Goal: Transaction & Acquisition: Purchase product/service

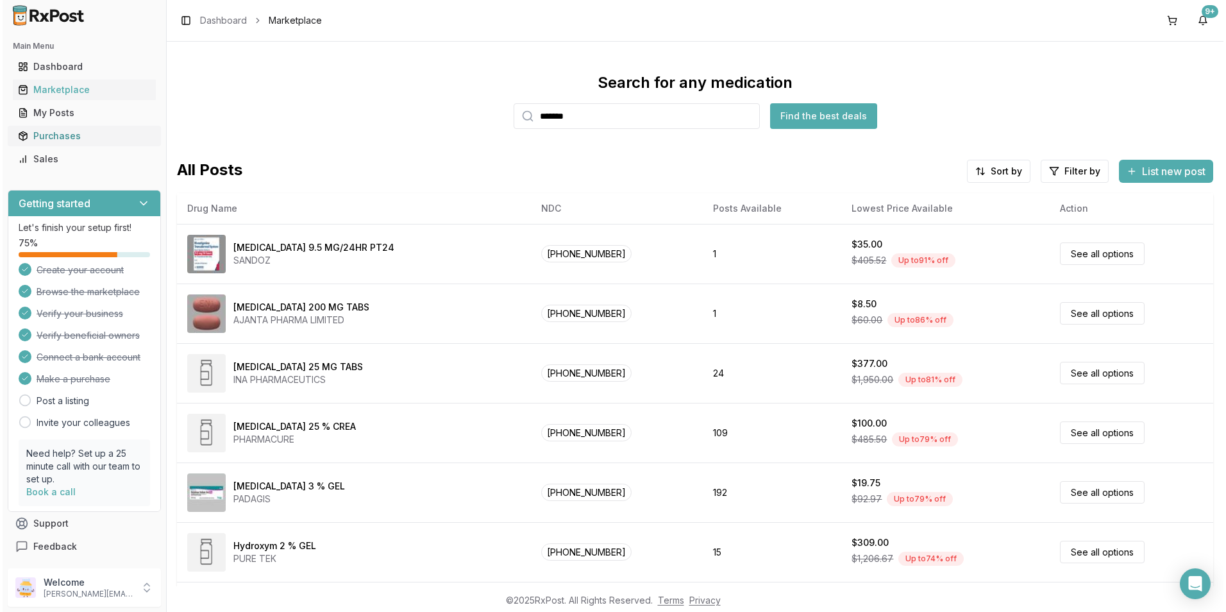
scroll to position [49, 0]
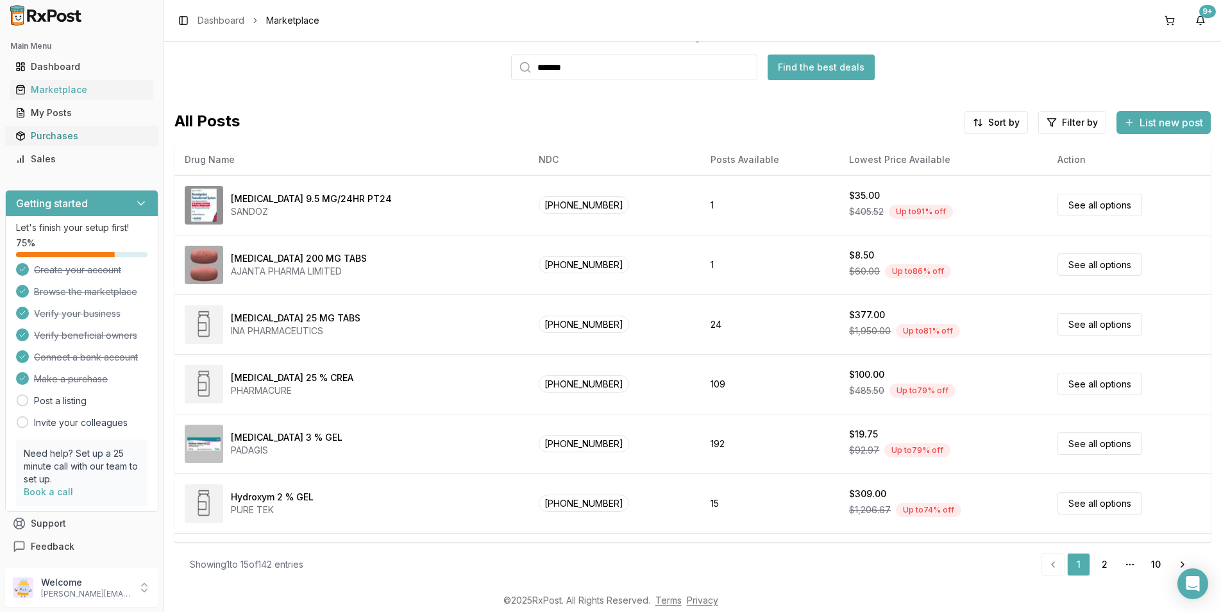
click at [76, 133] on div "Purchases" at bounding box center [81, 136] width 133 height 13
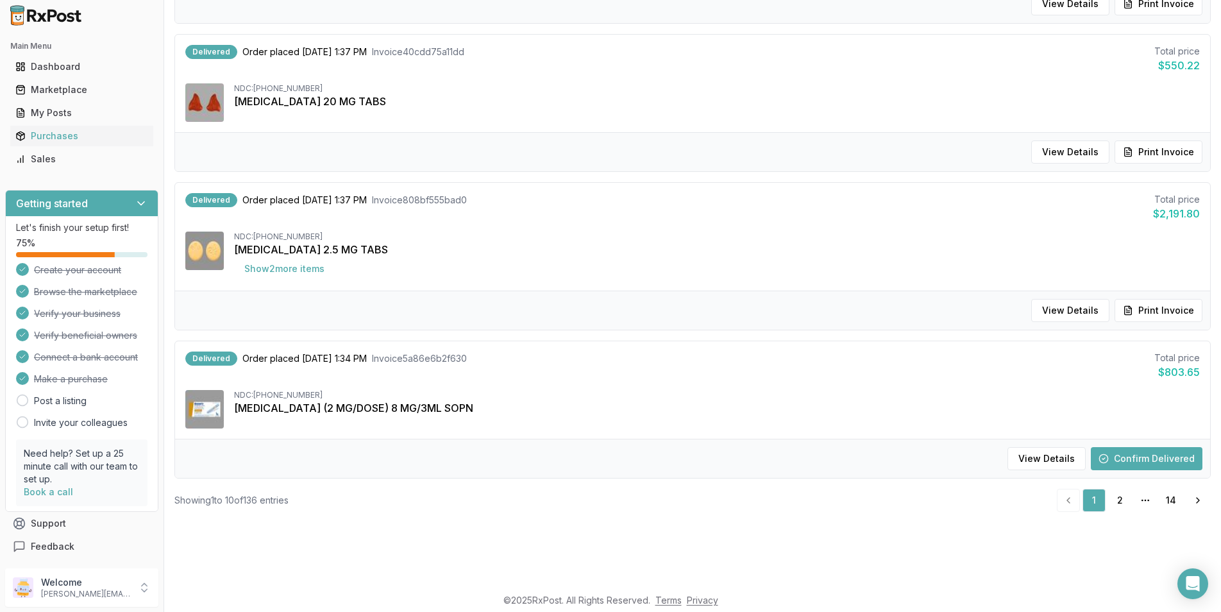
scroll to position [64, 0]
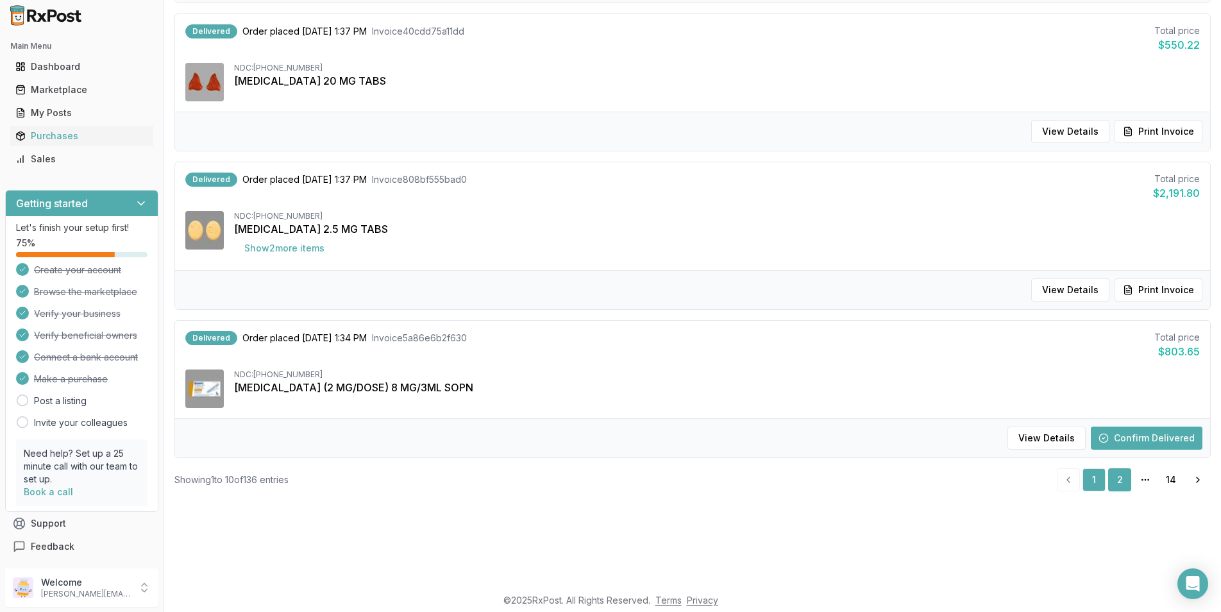
click at [1121, 477] on link "2" at bounding box center [1119, 479] width 23 height 23
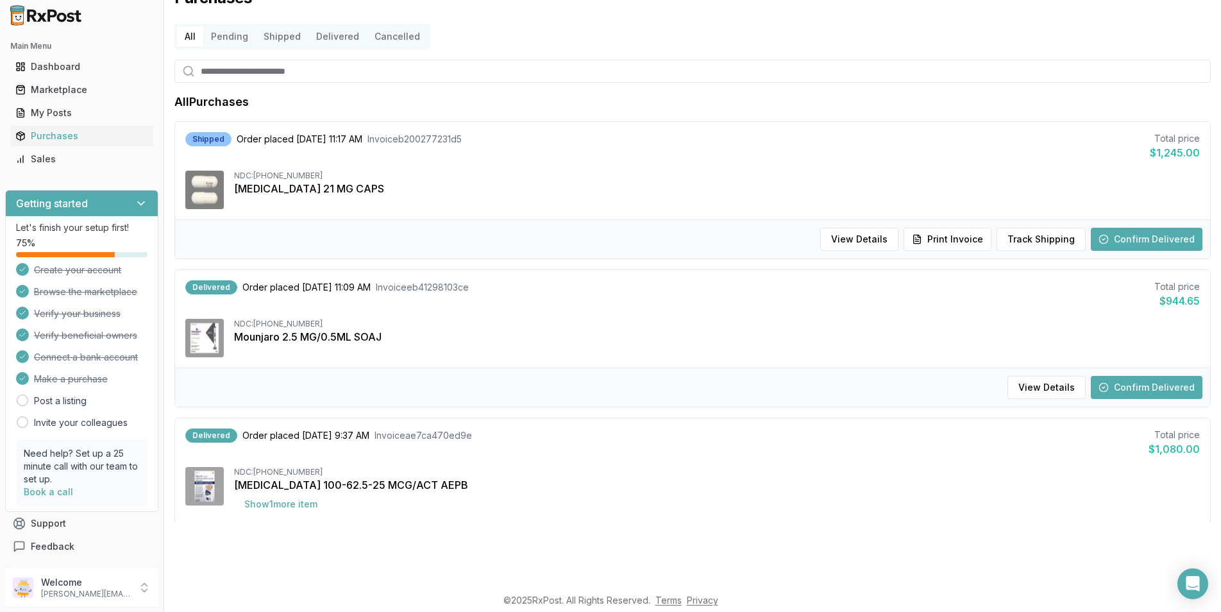
click at [1140, 239] on button "Confirm Delivered" at bounding box center [1147, 239] width 112 height 23
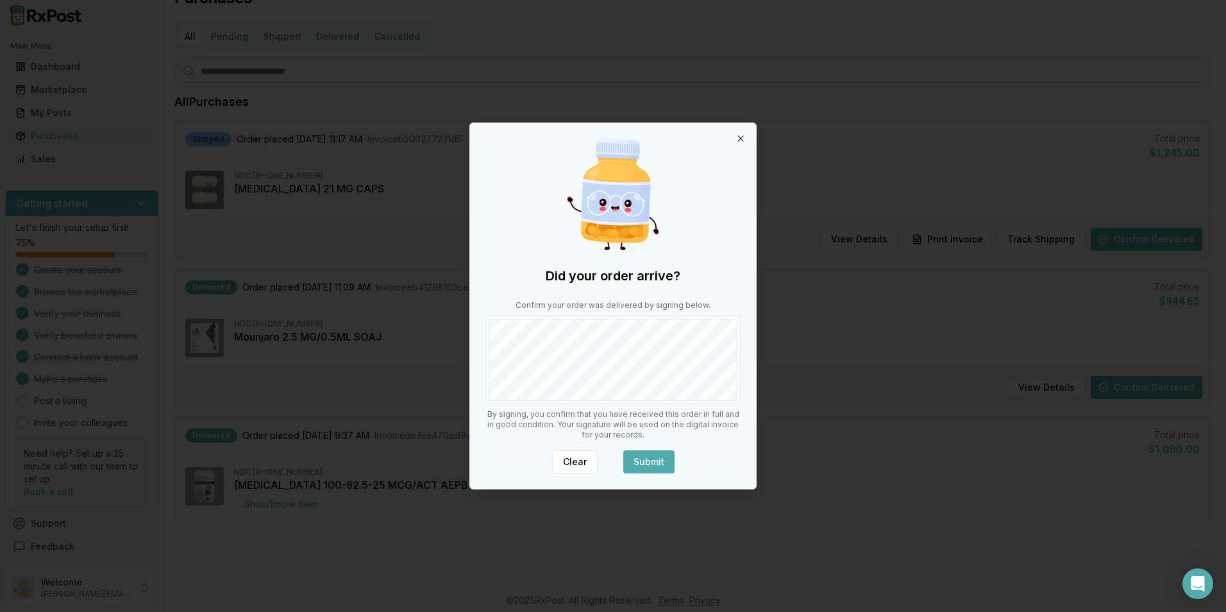
click at [652, 455] on button "Submit" at bounding box center [648, 461] width 51 height 23
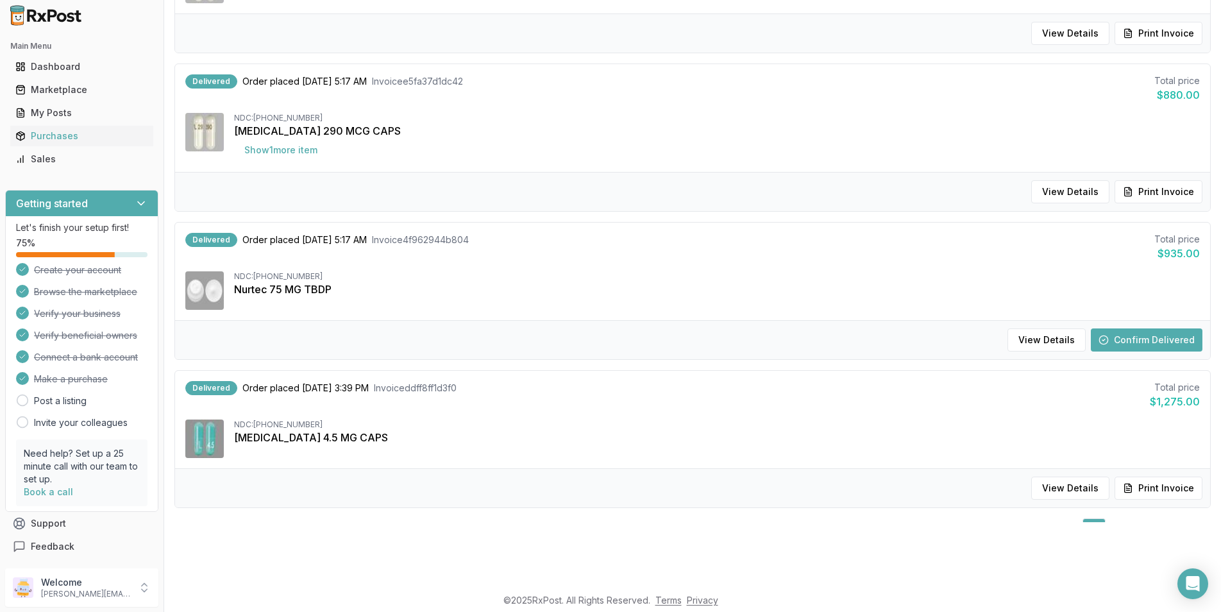
scroll to position [1185, 0]
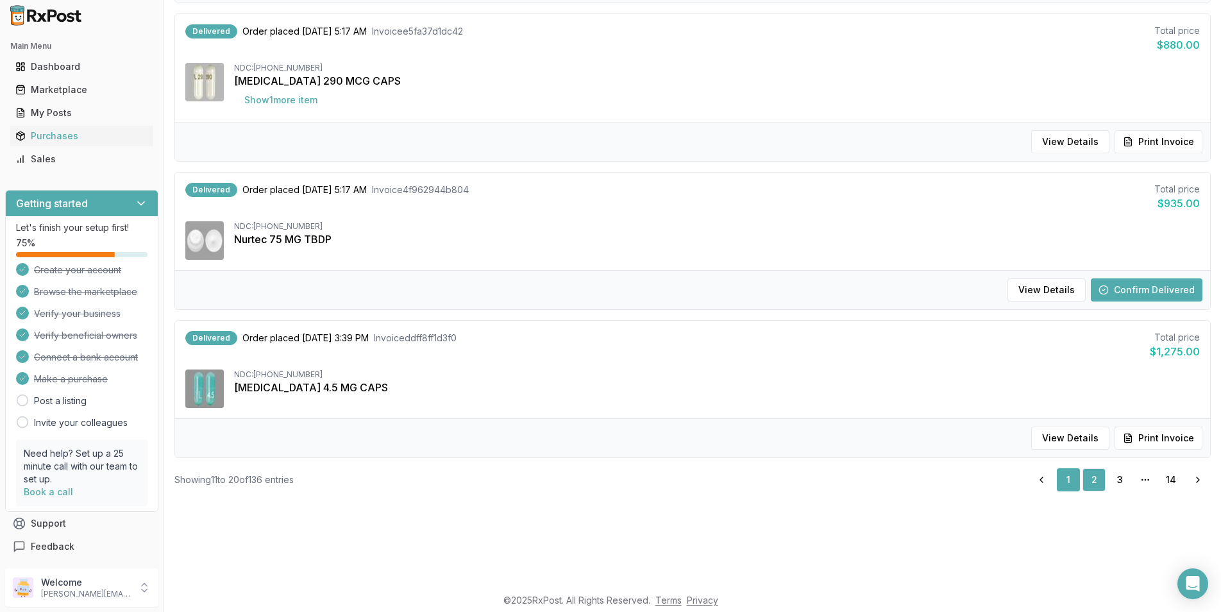
click at [1059, 480] on link "1" at bounding box center [1068, 479] width 23 height 23
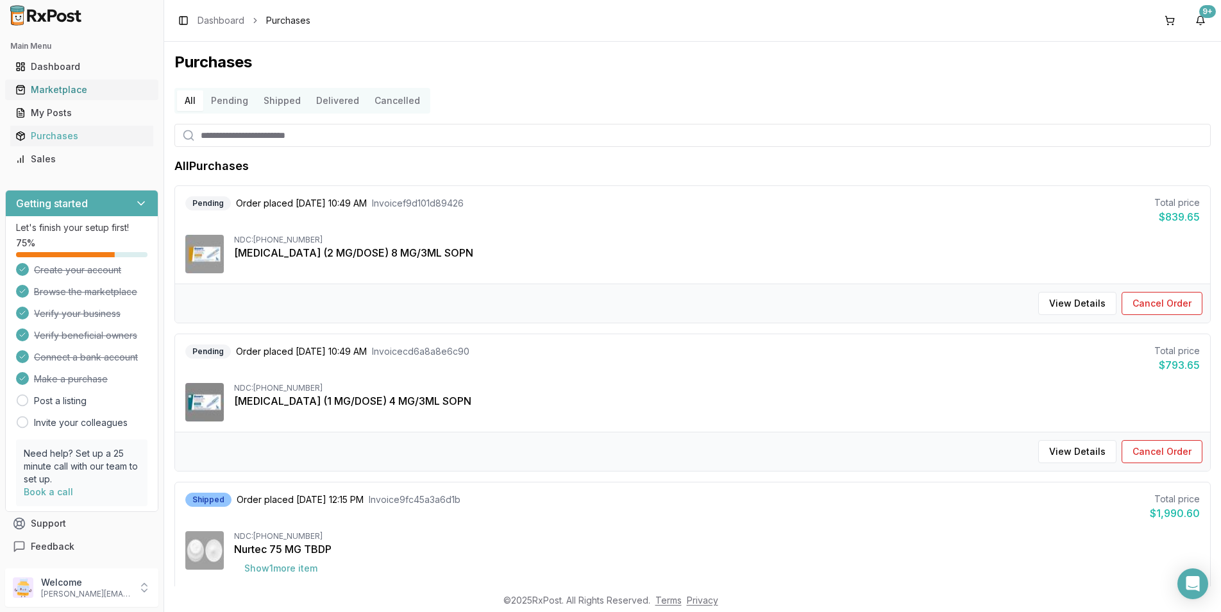
click at [92, 84] on div "Marketplace" at bounding box center [81, 89] width 133 height 13
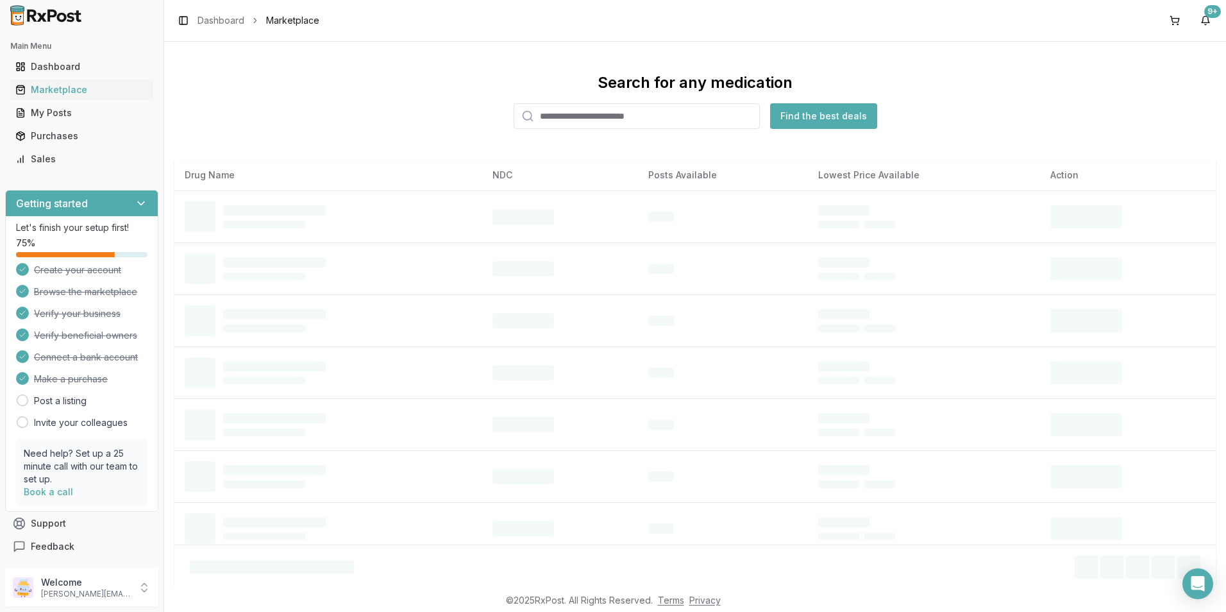
click at [564, 112] on input "search" at bounding box center [637, 116] width 246 height 26
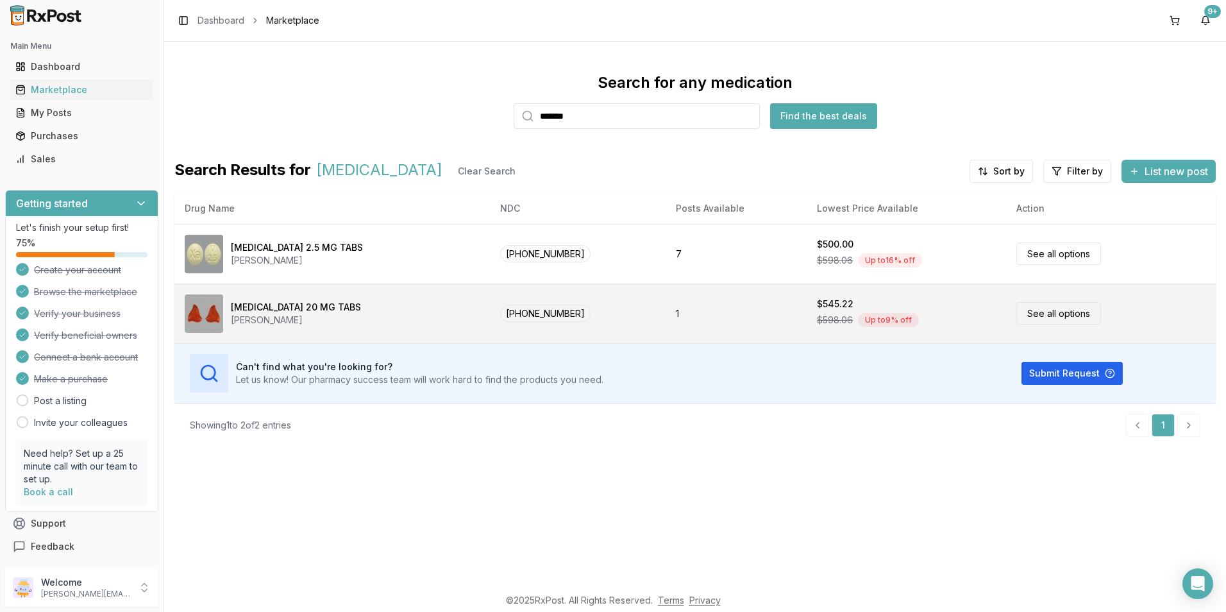
type input "*******"
click at [817, 308] on div "$545.22" at bounding box center [835, 303] width 37 height 13
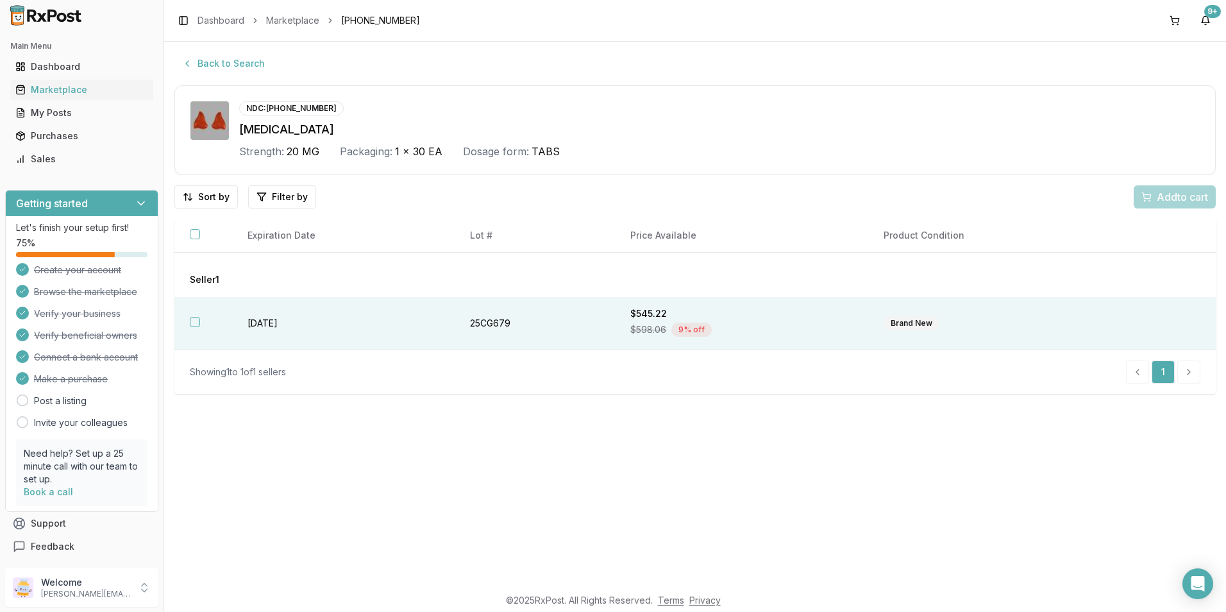
click at [190, 323] on button "button" at bounding box center [195, 322] width 10 height 10
click at [1153, 203] on span "Add 1 to cart" at bounding box center [1180, 196] width 56 height 15
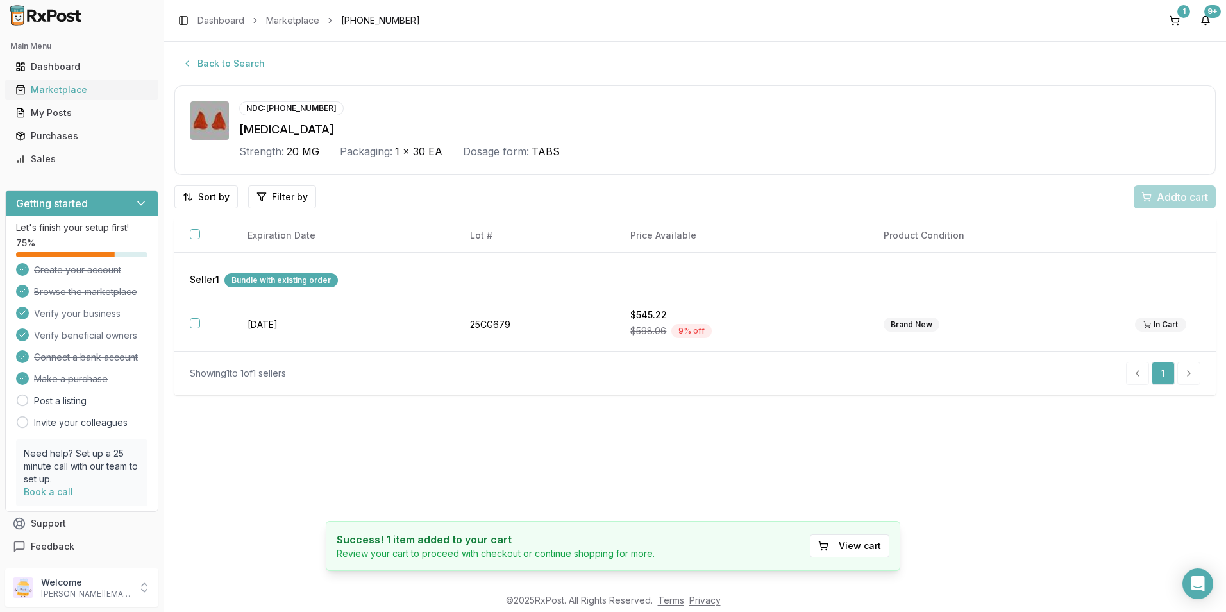
click at [63, 84] on div "Marketplace" at bounding box center [81, 89] width 133 height 13
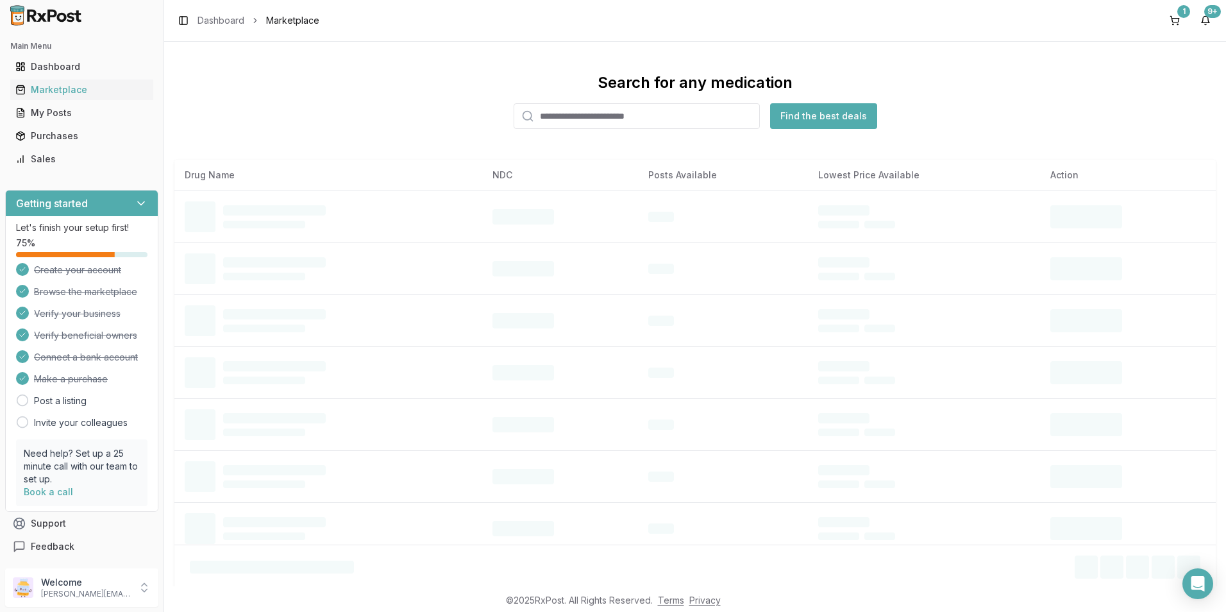
click at [567, 113] on input "search" at bounding box center [637, 116] width 246 height 26
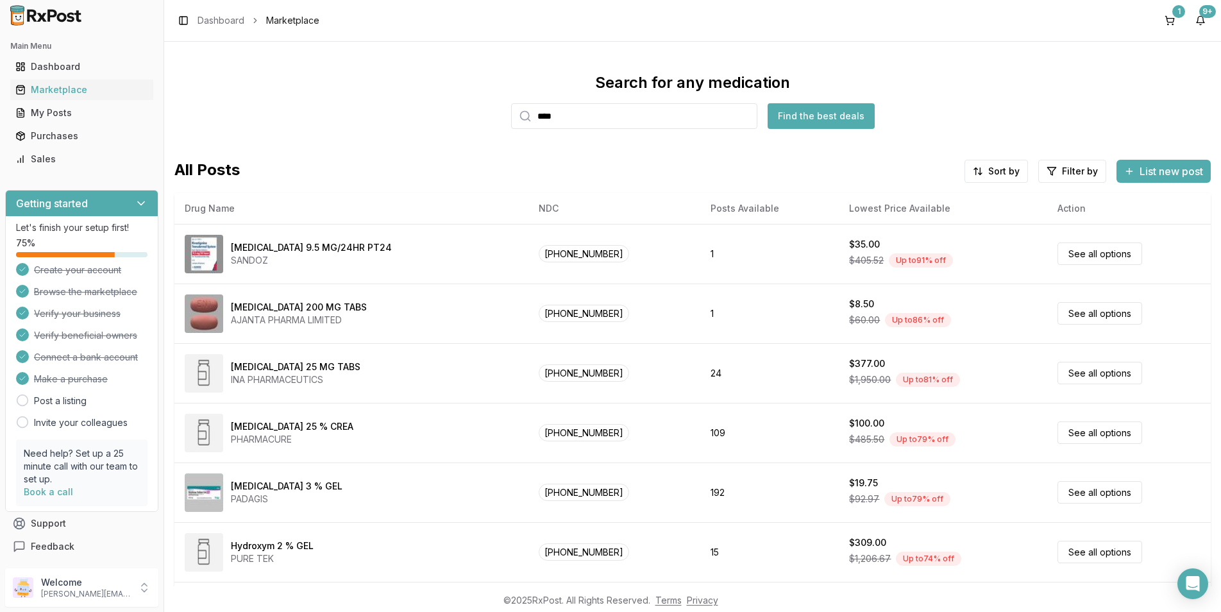
type input "****"
